Goal: Transaction & Acquisition: Purchase product/service

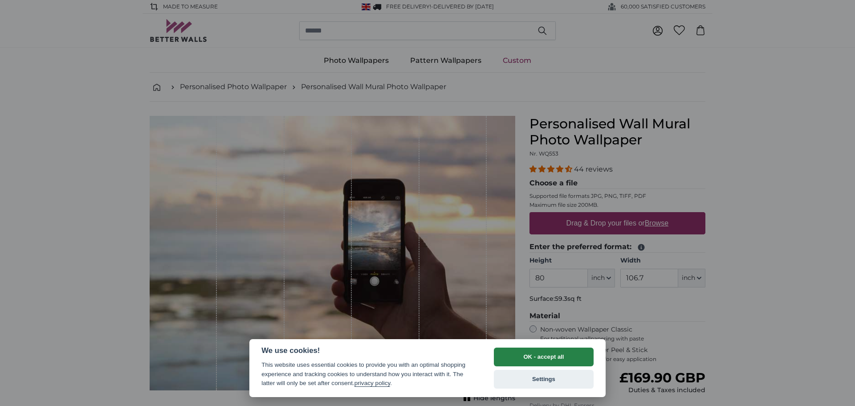
click at [543, 352] on button "OK - accept all" at bounding box center [544, 356] width 100 height 19
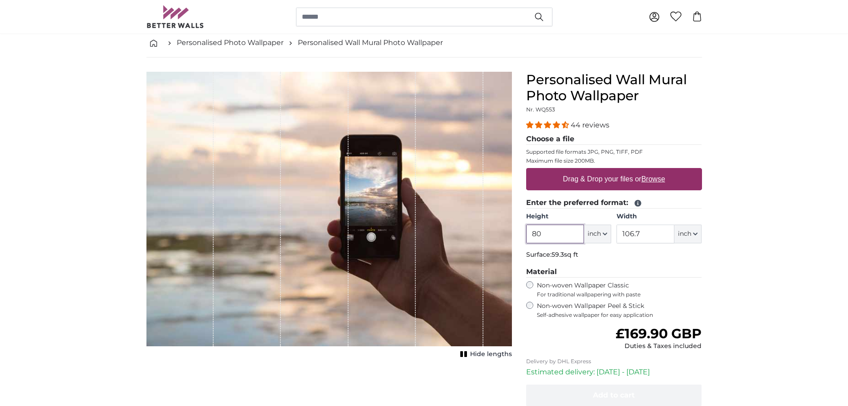
scroll to position [45, 0]
click at [605, 234] on icon "button" at bounding box center [605, 233] width 4 height 2
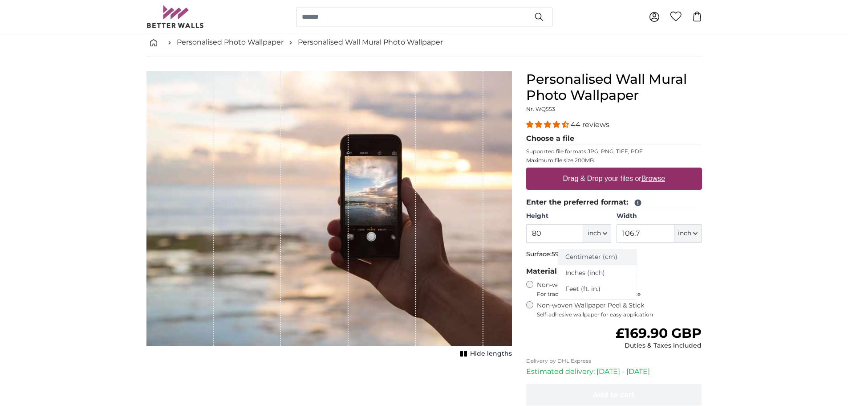
click at [594, 260] on link "Centimeter (cm)" at bounding box center [597, 257] width 78 height 16
type input "203.2"
type input "271.1"
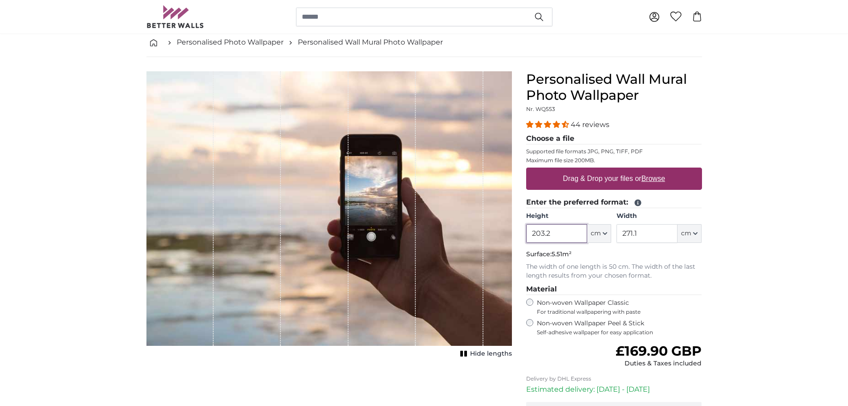
click at [566, 241] on input "203.2" at bounding box center [556, 233] width 61 height 19
drag, startPoint x: 559, startPoint y: 232, endPoint x: 511, endPoint y: 232, distance: 48.1
click at [511, 232] on product-detail "Cancel Crop image Hide lengths Personalised Wall Mural Photo Wallpaper Nr. WQ55…" at bounding box center [424, 273] width 570 height 432
type input "380"
click at [643, 233] on input "271.1" at bounding box center [647, 233] width 61 height 19
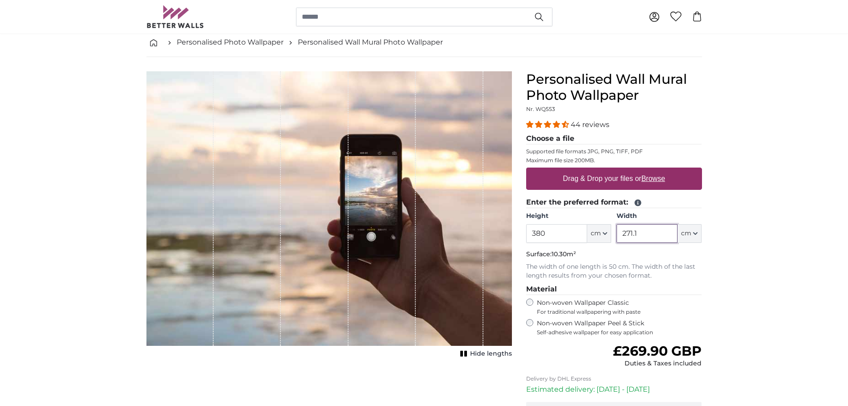
drag, startPoint x: 644, startPoint y: 232, endPoint x: 615, endPoint y: 229, distance: 29.1
click at [615, 229] on div "Height 380 ft cm Centimeter (cm) Inches (inch) Feet (ft. in.) Width 271.1 ft cm…" at bounding box center [614, 227] width 176 height 31
type input "180"
click at [604, 259] on fieldset "Enter the preferred format: Height 380 ft cm Centimeter (cm) Inches (inch) Feet…" at bounding box center [614, 238] width 176 height 83
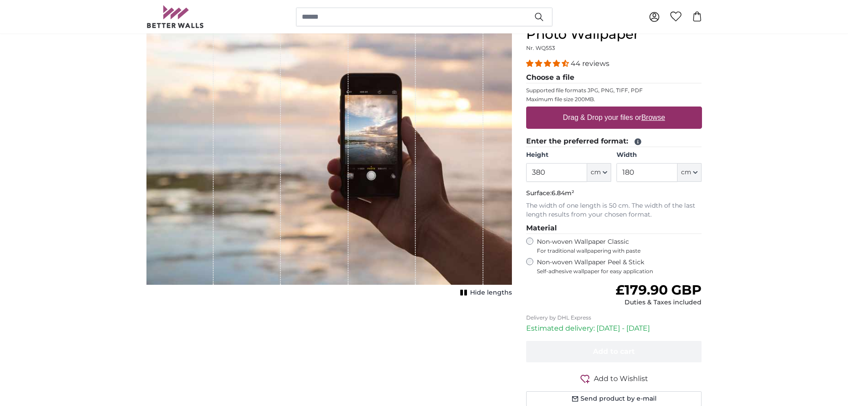
scroll to position [134, 0]
